Goal: Communication & Community: Connect with others

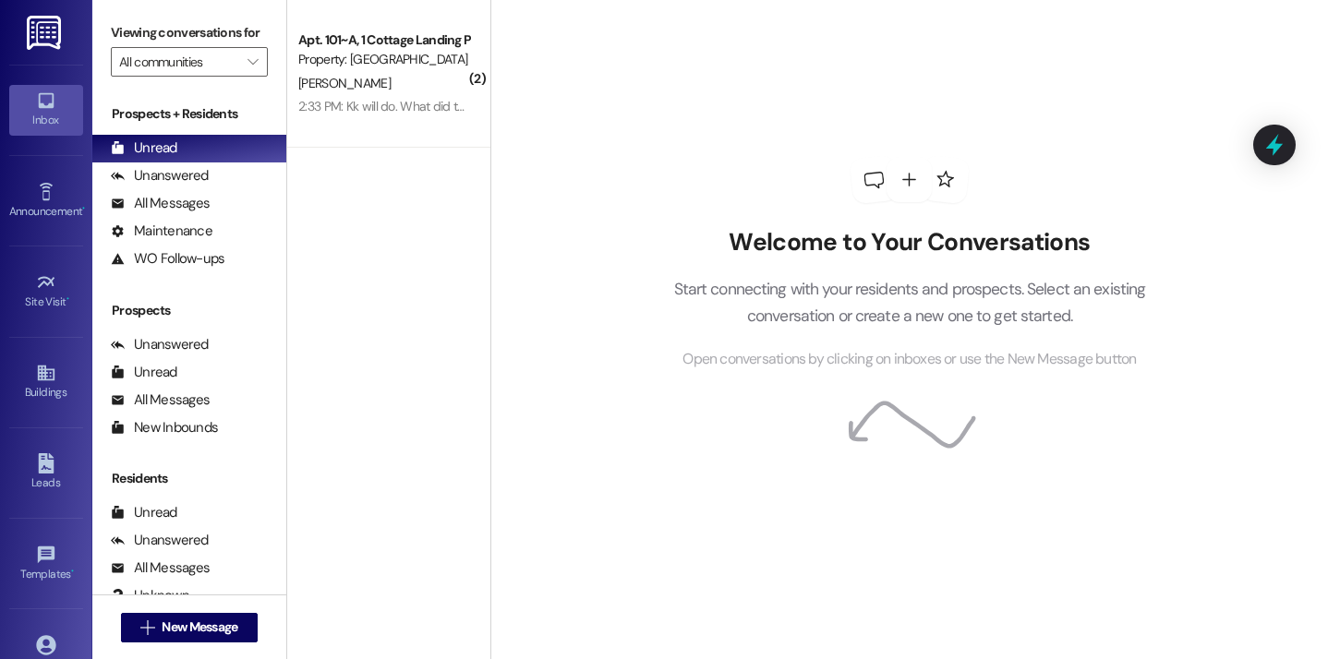
click at [540, 208] on div "Welcome to Your Conversations Start connecting with your residents and prospect…" at bounding box center [909, 329] width 838 height 659
